Goal: Transaction & Acquisition: Download file/media

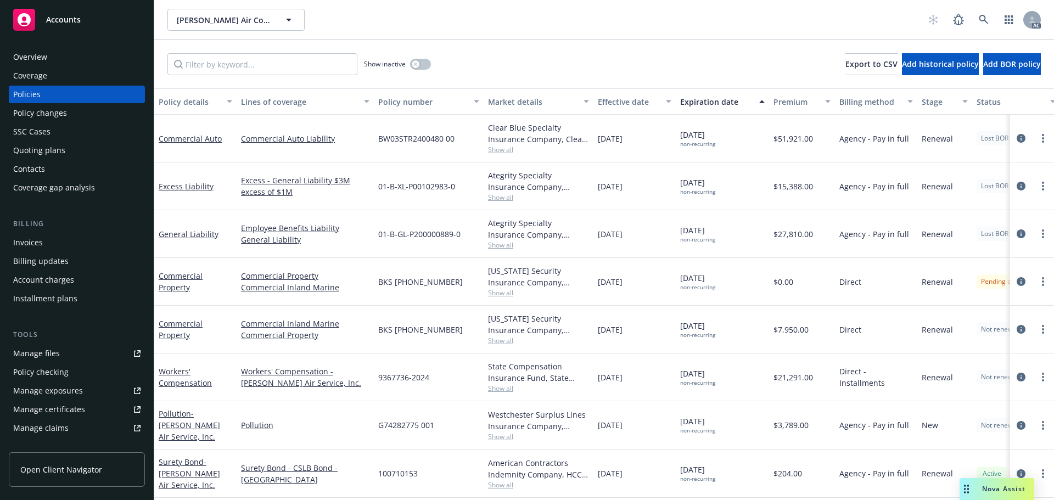
click at [506, 388] on span "Show all" at bounding box center [538, 388] width 101 height 9
click at [497, 56] on div "Show inactive Export to CSV Add historical policy Add BOR policy" at bounding box center [604, 64] width 900 height 48
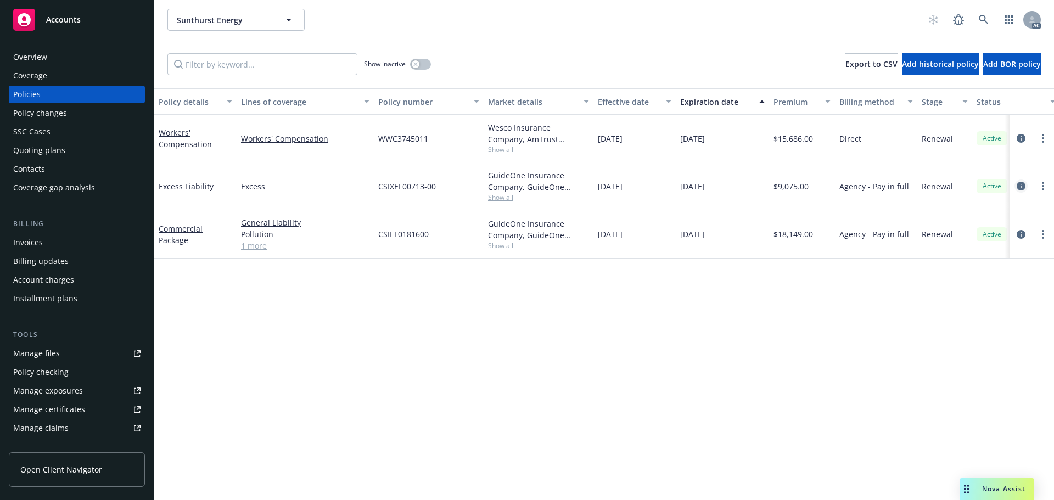
click at [1017, 186] on icon "circleInformation" at bounding box center [1021, 186] width 9 height 9
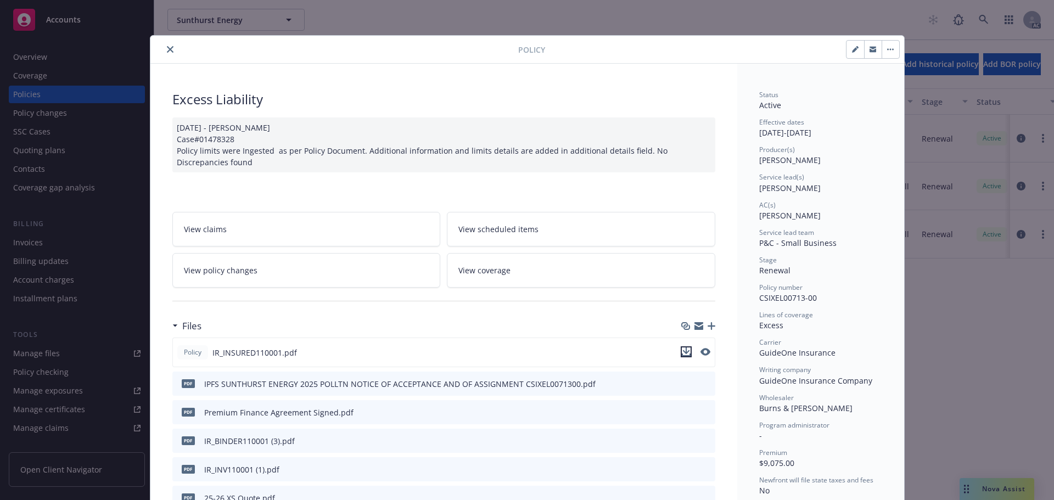
click at [682, 355] on icon "download file" at bounding box center [686, 352] width 9 height 9
click at [167, 47] on icon "close" at bounding box center [170, 49] width 7 height 7
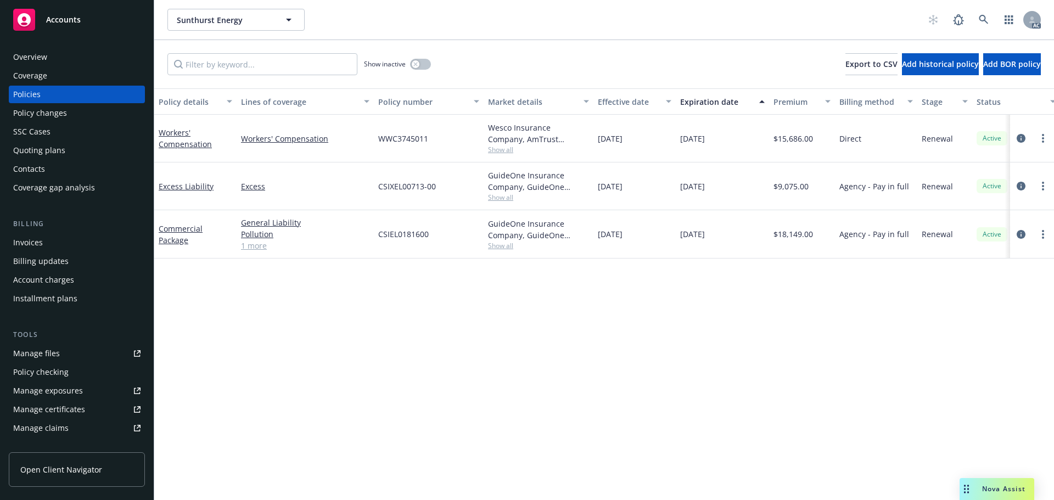
click at [496, 248] on span "Show all" at bounding box center [538, 245] width 101 height 9
click at [492, 198] on span "Show all" at bounding box center [538, 197] width 101 height 9
click at [609, 294] on div "Policy details Lines of coverage Policy number Market details Effective date Ex…" at bounding box center [604, 294] width 900 height 412
click at [508, 244] on span "Show all" at bounding box center [538, 245] width 101 height 9
click at [1020, 230] on icon "circleInformation" at bounding box center [1021, 234] width 9 height 9
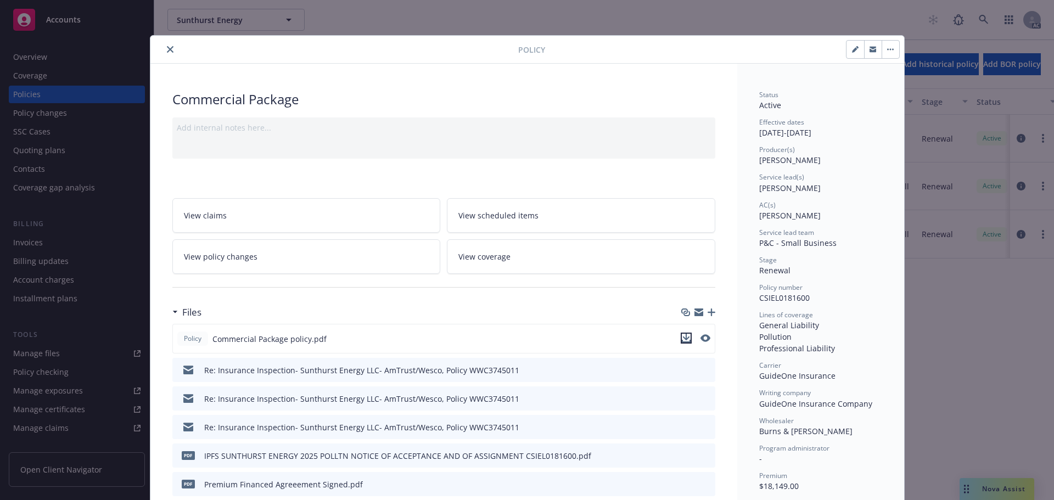
click at [685, 337] on icon "download file" at bounding box center [685, 337] width 7 height 7
